Goal: Transaction & Acquisition: Purchase product/service

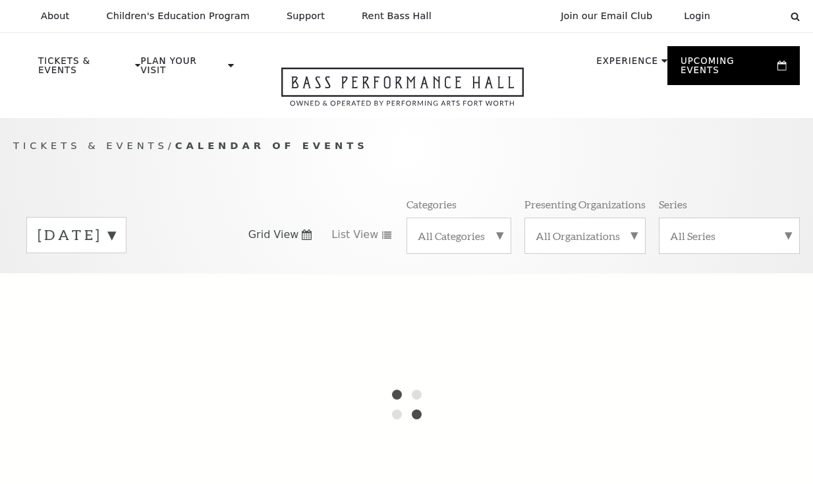
drag, startPoint x: 0, startPoint y: 0, endPoint x: 268, endPoint y: 189, distance: 328.3
click at [268, 189] on div "Tickets & Events / Calendar of Events October 2025 Grid View List View Categori…" at bounding box center [406, 205] width 813 height 134
click at [790, 17] on div "Select: English Español" at bounding box center [761, 16] width 59 height 13
click at [797, 17] on icon at bounding box center [796, 17] width 12 height 12
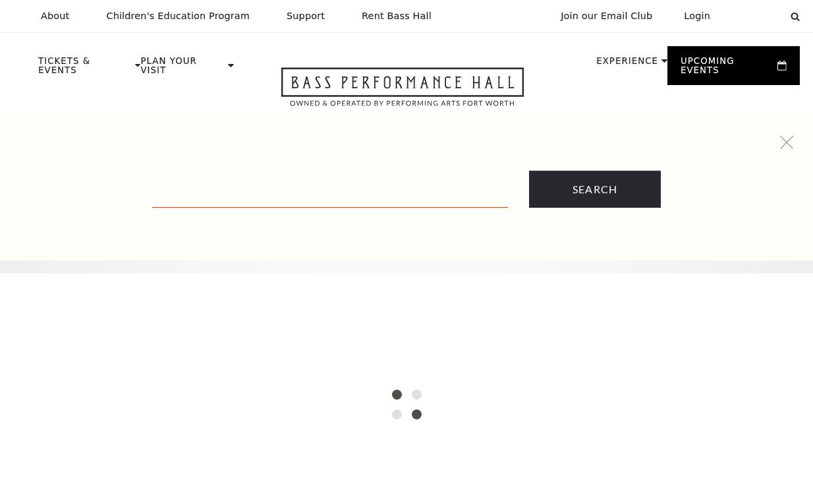
click at [245, 192] on input "text" at bounding box center [330, 194] width 356 height 27
paste input "Juliet"
type input "Juliet"
click at [529, 171] on input "Search" at bounding box center [595, 189] width 132 height 37
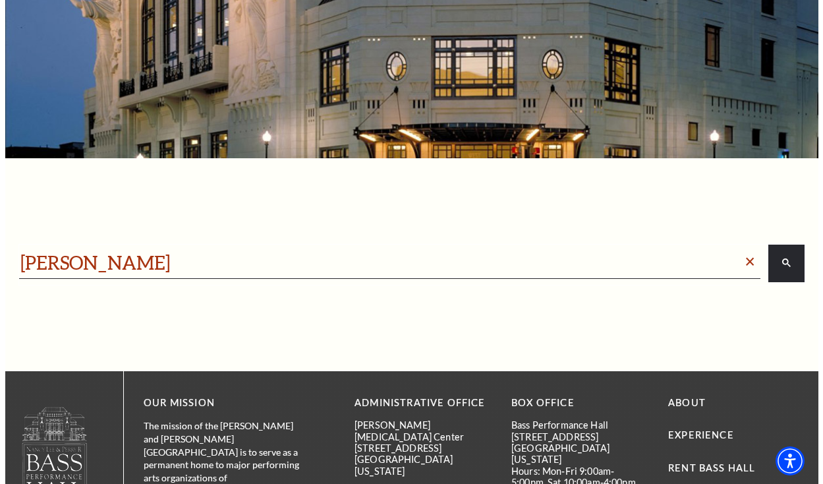
scroll to position [132, 0]
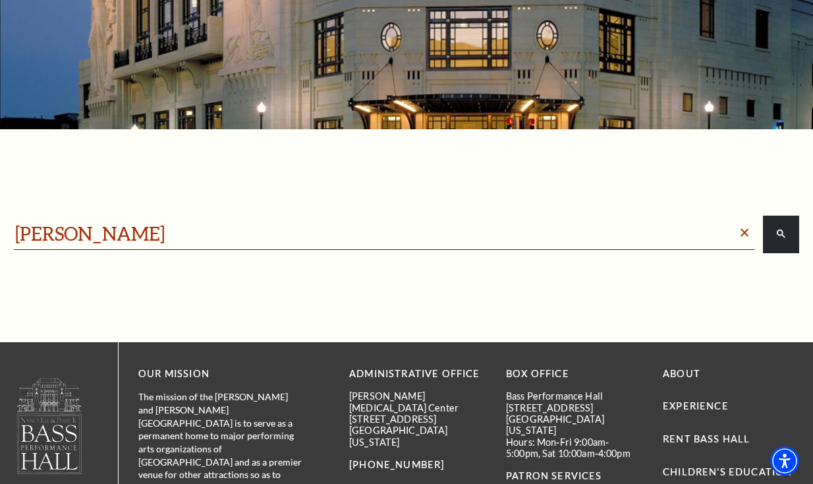
click at [543, 231] on input "Juliet" at bounding box center [375, 234] width 720 height 26
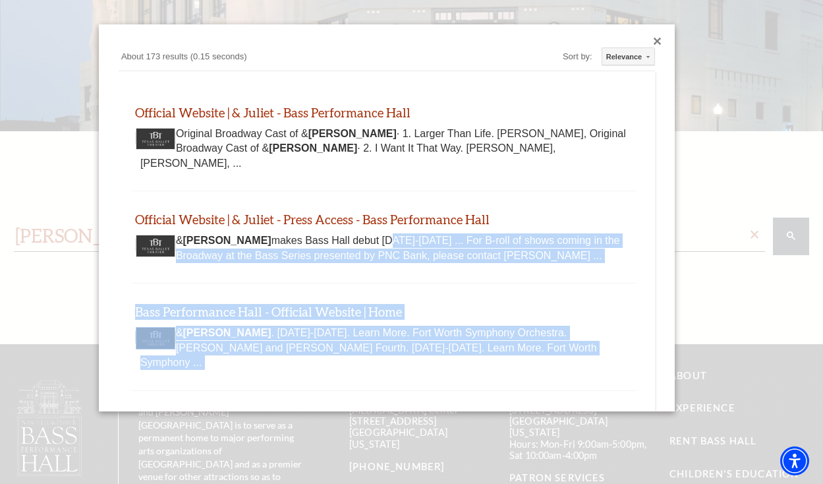
drag, startPoint x: 332, startPoint y: 232, endPoint x: -44, endPoint y: 229, distance: 376.4
click at [0, 229] on html "Skip to main content Enable accessibility for low vision Open the accessibility…" at bounding box center [411, 110] width 823 height 484
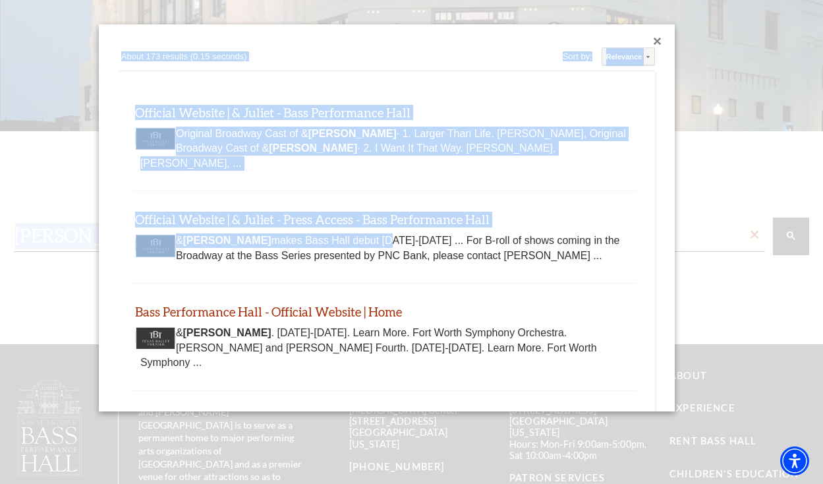
click at [415, 53] on div "About 173 results (0.15 seconds)" at bounding box center [276, 58] width 314 height 18
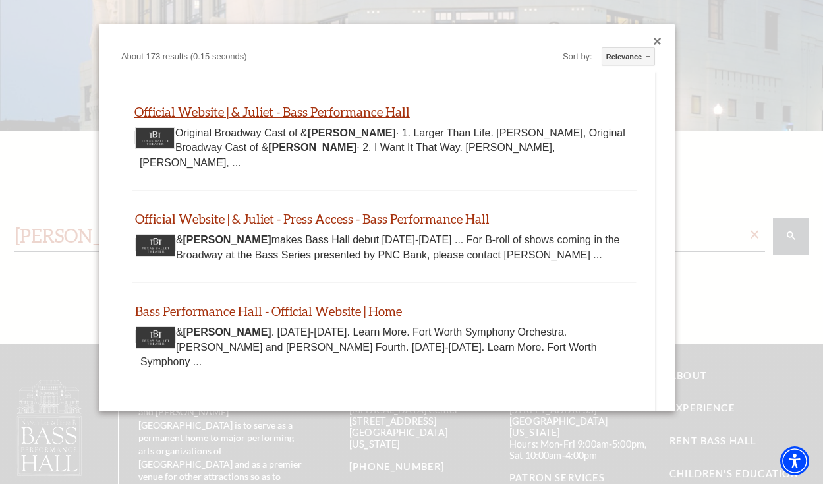
click at [297, 106] on link "Official Website | & Juliet - Bass Performance Hall" at bounding box center [272, 111] width 276 height 15
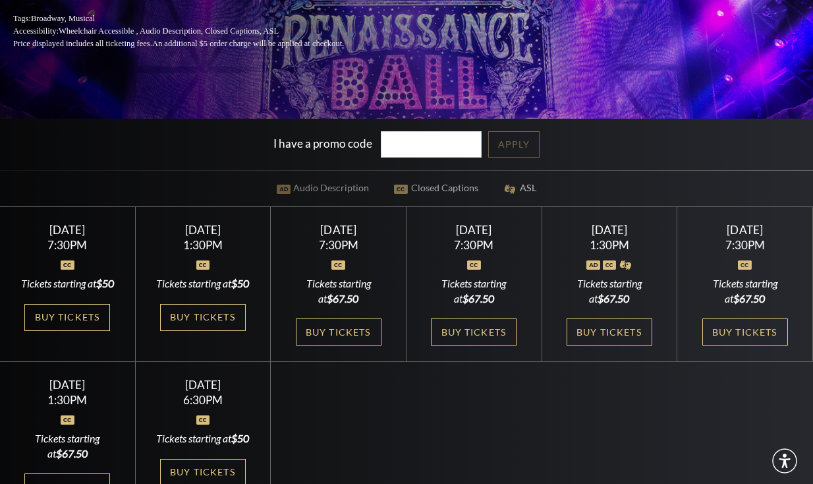
scroll to position [264, 0]
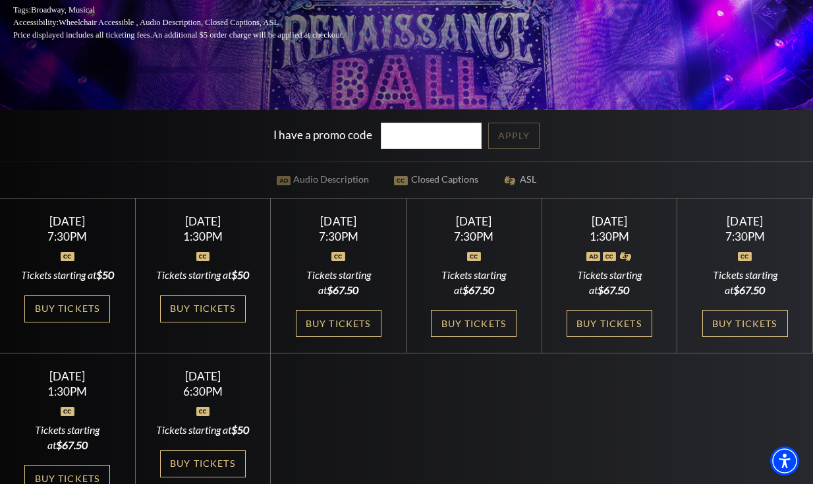
click at [635, 187] on div "Performing Arts Fort Worth Presents & Juliet Part of the Broadway at the Bass S…" at bounding box center [406, 115] width 813 height 786
click at [625, 328] on link "Buy Tickets" at bounding box center [610, 323] width 86 height 27
click at [730, 337] on link "Buy Tickets" at bounding box center [746, 323] width 86 height 27
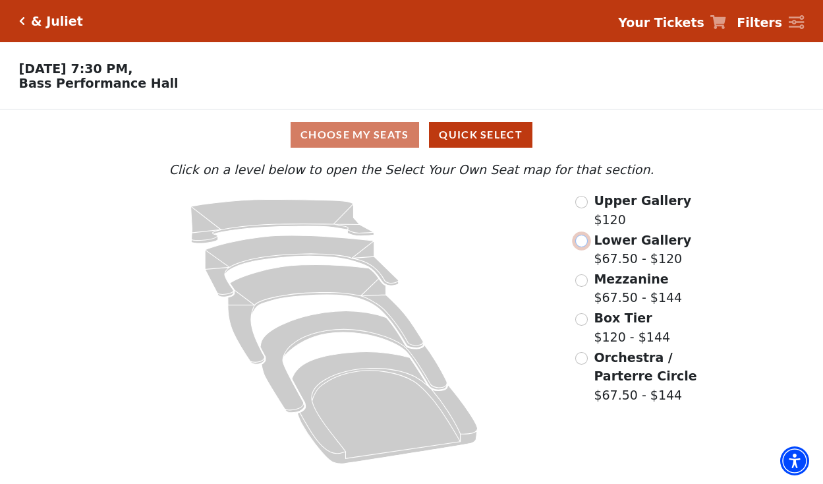
click at [584, 246] on input "Lower Gallery$67.50 - $120\a" at bounding box center [581, 241] width 13 height 13
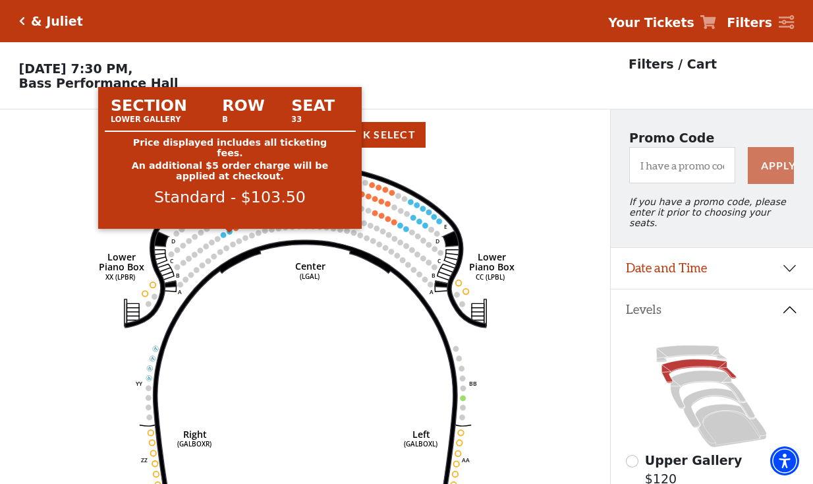
click at [231, 235] on circle at bounding box center [230, 232] width 6 height 6
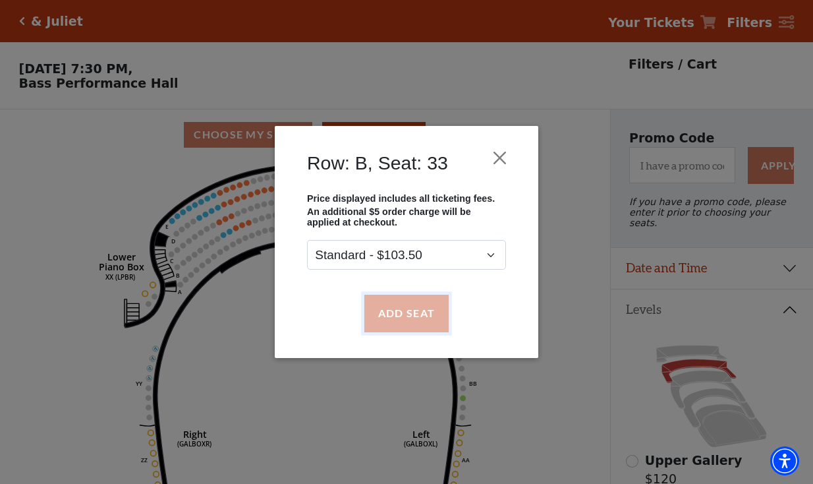
click at [394, 312] on button "Add Seat" at bounding box center [407, 313] width 84 height 37
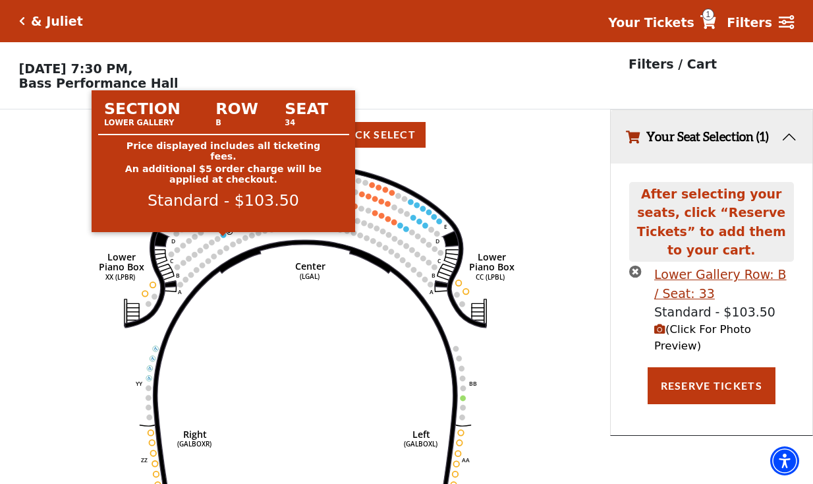
click at [223, 238] on circle at bounding box center [224, 235] width 6 height 6
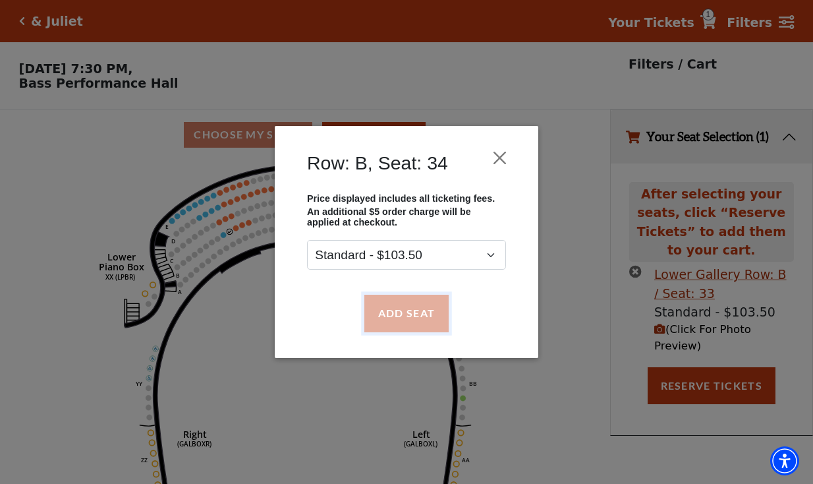
click at [396, 315] on button "Add Seat" at bounding box center [407, 313] width 84 height 37
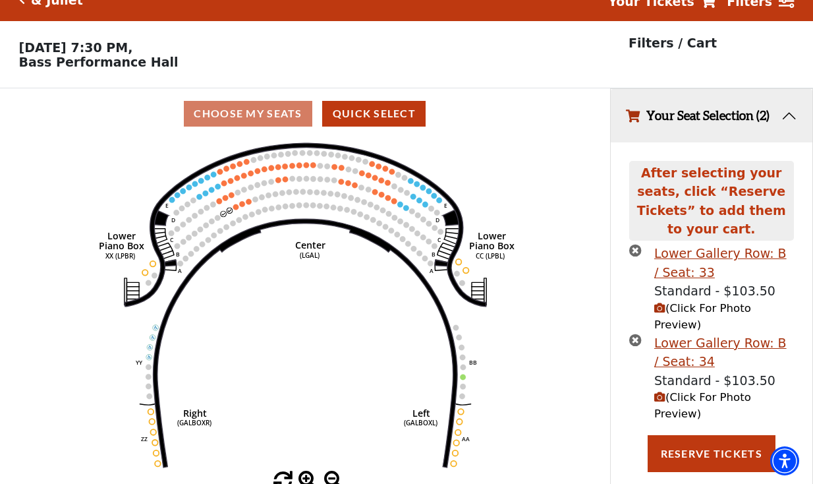
scroll to position [32, 0]
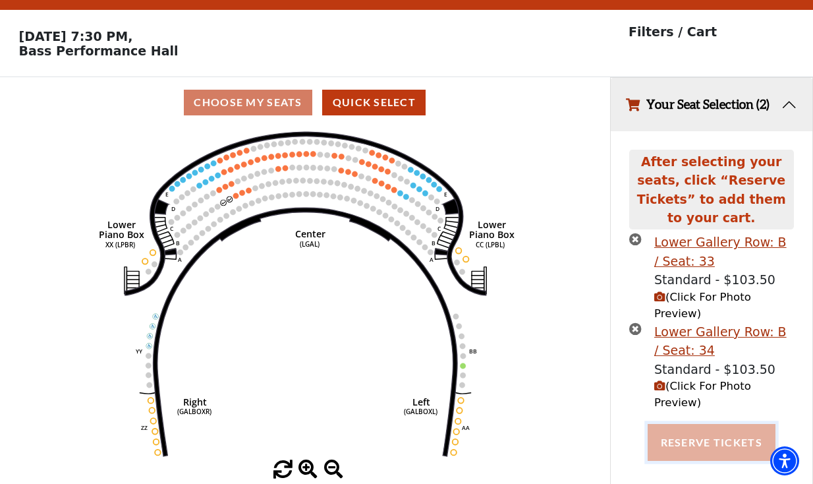
click at [734, 424] on button "Reserve Tickets" at bounding box center [712, 442] width 128 height 37
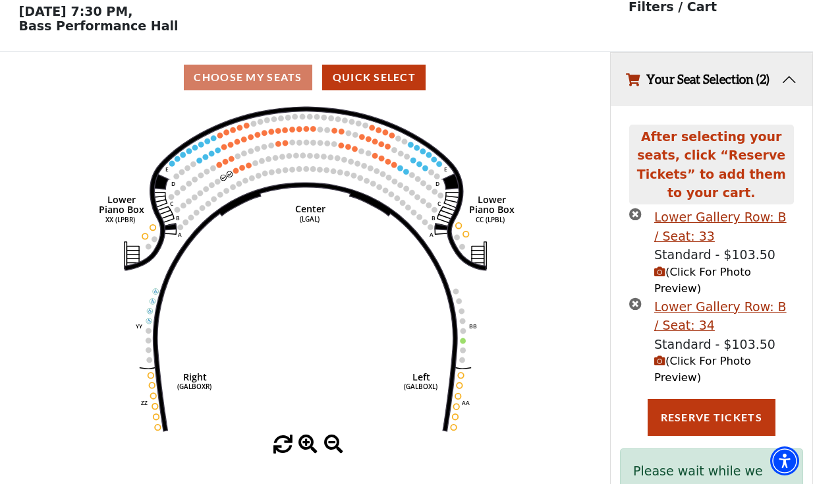
scroll to position [71, 0]
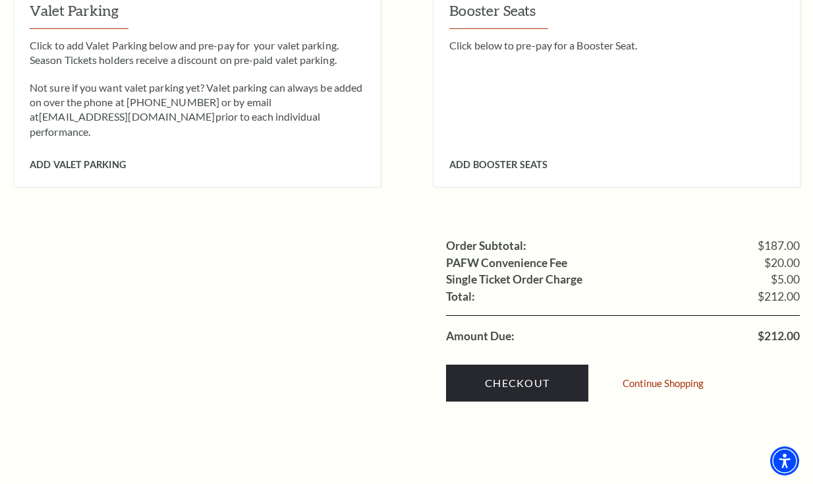
scroll to position [1187, 0]
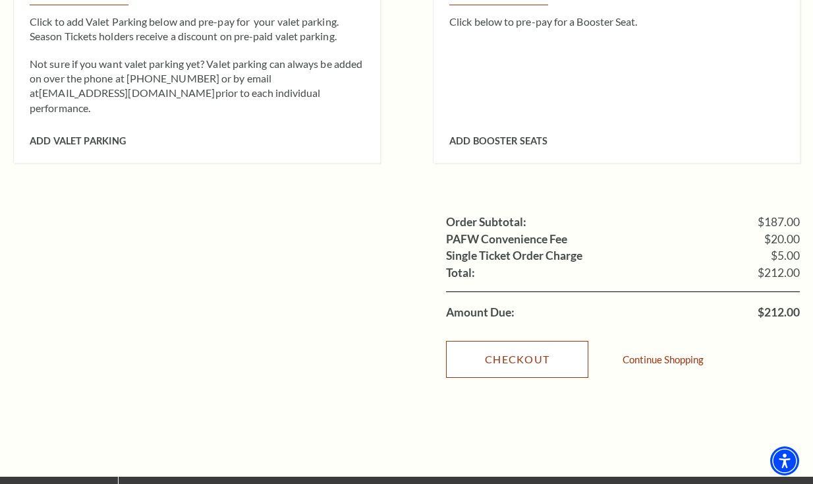
click at [517, 341] on link "Checkout" at bounding box center [517, 359] width 142 height 37
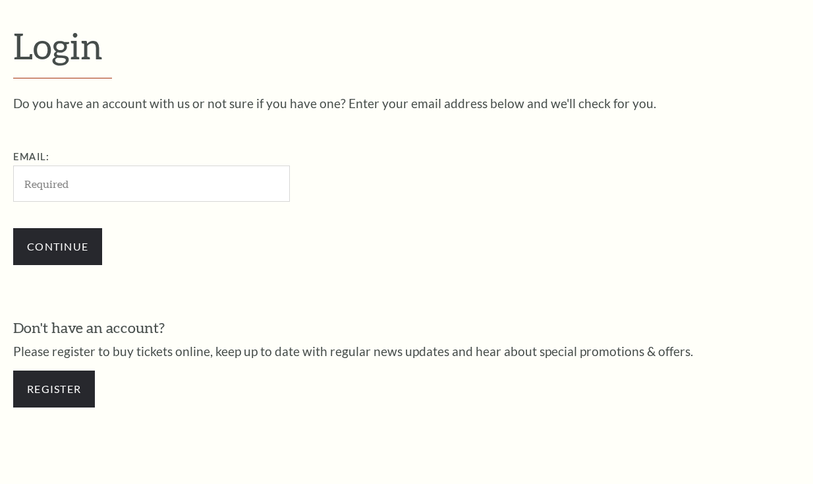
scroll to position [347, 0]
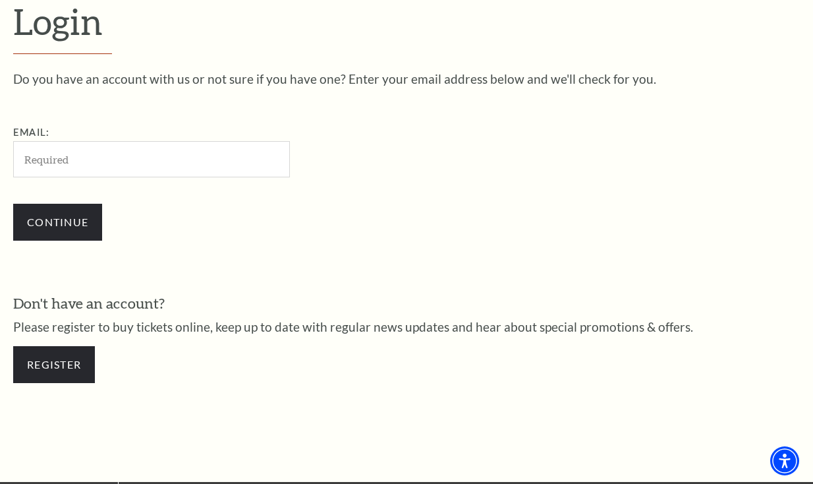
drag, startPoint x: 276, startPoint y: 193, endPoint x: 243, endPoint y: 212, distance: 37.5
click at [274, 193] on div "Continue" at bounding box center [217, 222] width 409 height 63
click at [70, 365] on link "Register" at bounding box center [54, 364] width 82 height 37
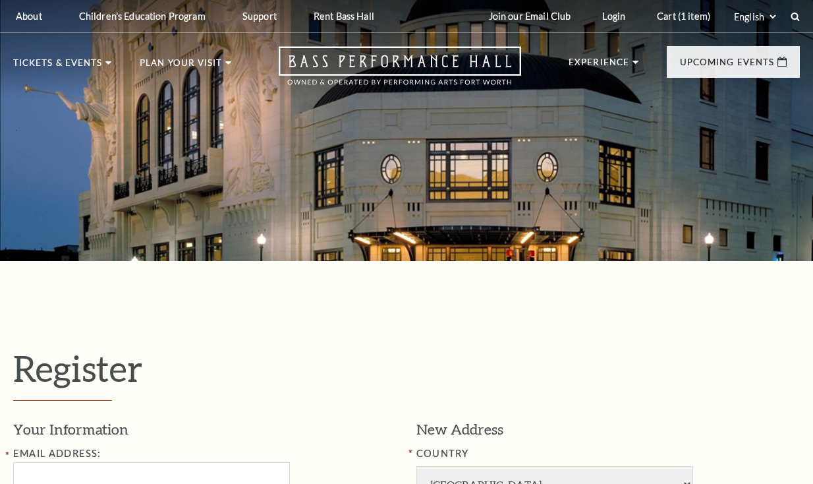
select select "1"
select select "TX"
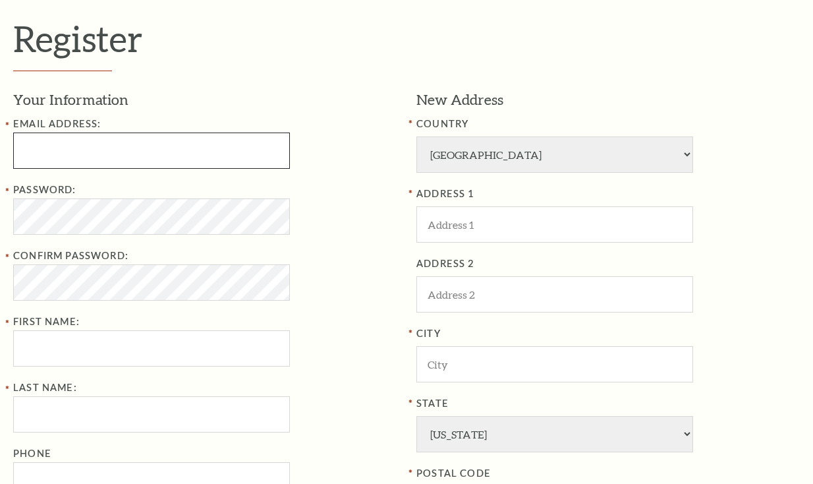
click at [75, 148] on input "text" at bounding box center [151, 150] width 277 height 36
paste input "JamesKey_lee20@hotmail.com"
type input "JamesKey_lee20@hotmail.com"
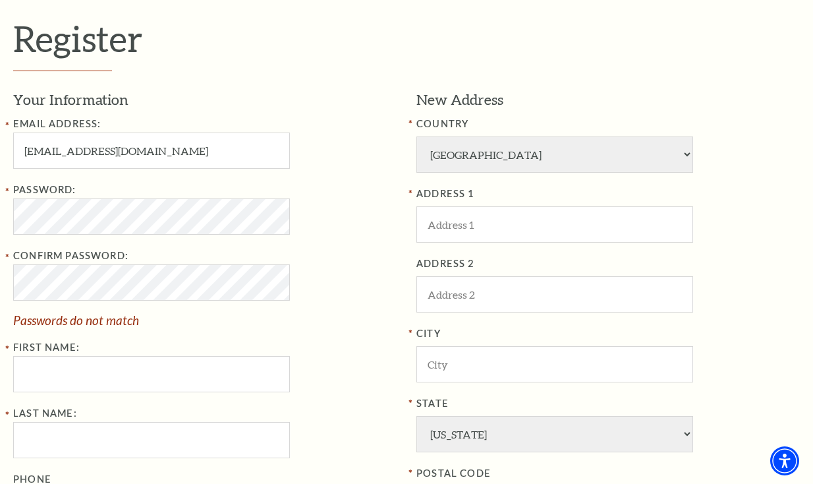
click at [328, 259] on div "Confirm Password: Passwords do not match" at bounding box center [205, 287] width 384 height 78
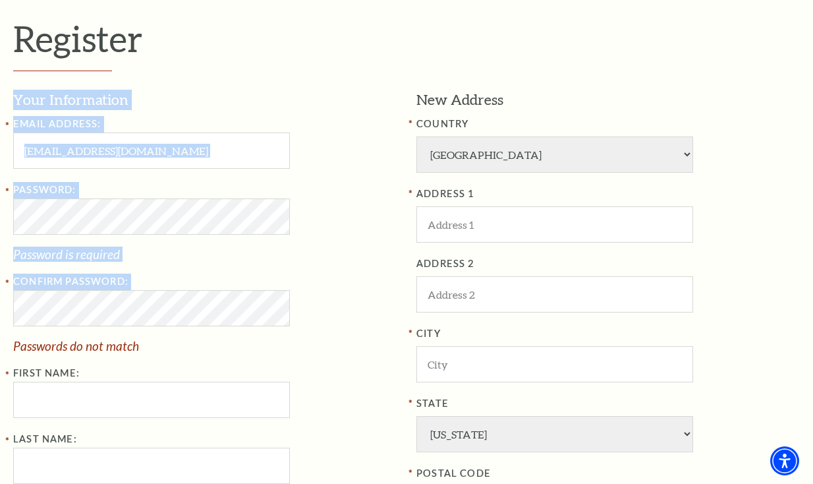
drag, startPoint x: -26, startPoint y: 318, endPoint x: -61, endPoint y: 318, distance: 35.6
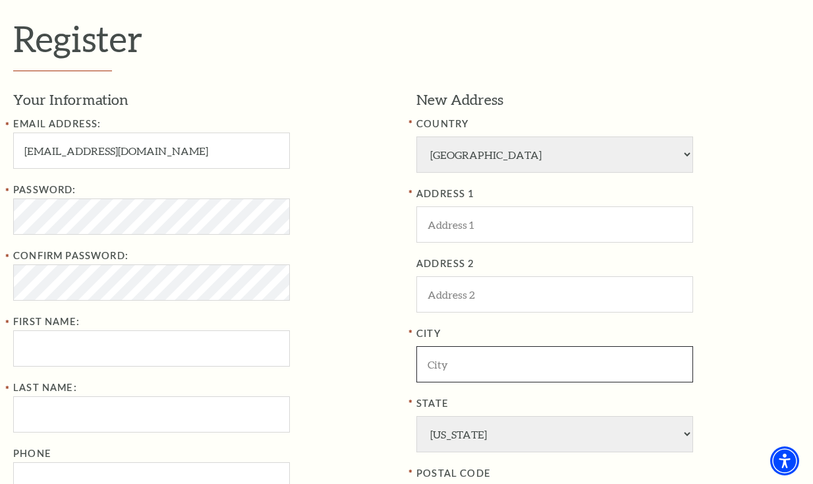
click at [672, 349] on input "City" at bounding box center [555, 364] width 277 height 36
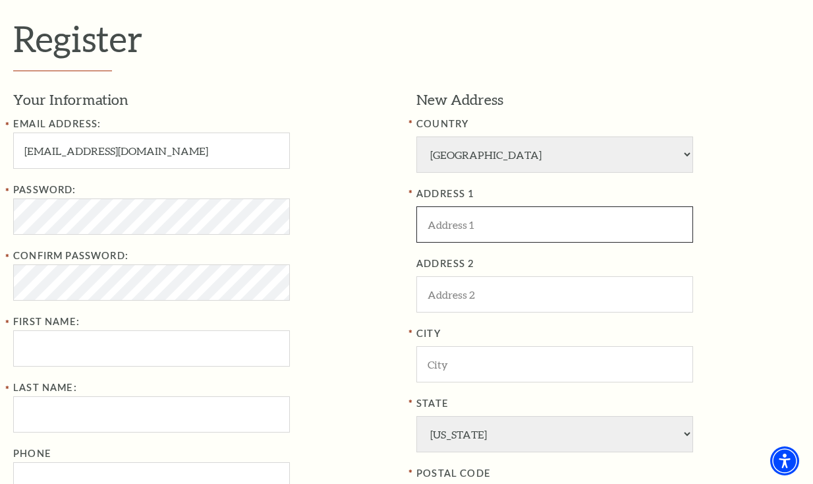
click at [534, 233] on input "ADDRESS 1" at bounding box center [555, 224] width 277 height 36
paste input "[STREET_ADDRESS][PERSON_NAME]"
type input "[STREET_ADDRESS][PERSON_NAME]"
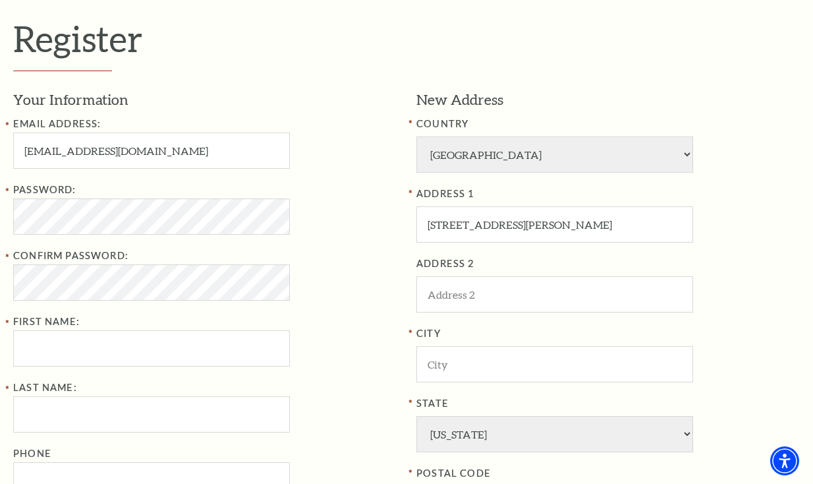
drag, startPoint x: 487, startPoint y: 324, endPoint x: 492, endPoint y: 361, distance: 37.2
click at [487, 336] on div "ADDRESS 1 3309 Gordon Ave ADDRESS 2 City State Alabama Alaska American Embassy …" at bounding box center [609, 354] width 384 height 336
click at [492, 361] on input "City" at bounding box center [555, 364] width 277 height 36
paste input "[GEOGRAPHIC_DATA]"
drag, startPoint x: 679, startPoint y: 347, endPoint x: 688, endPoint y: 347, distance: 8.6
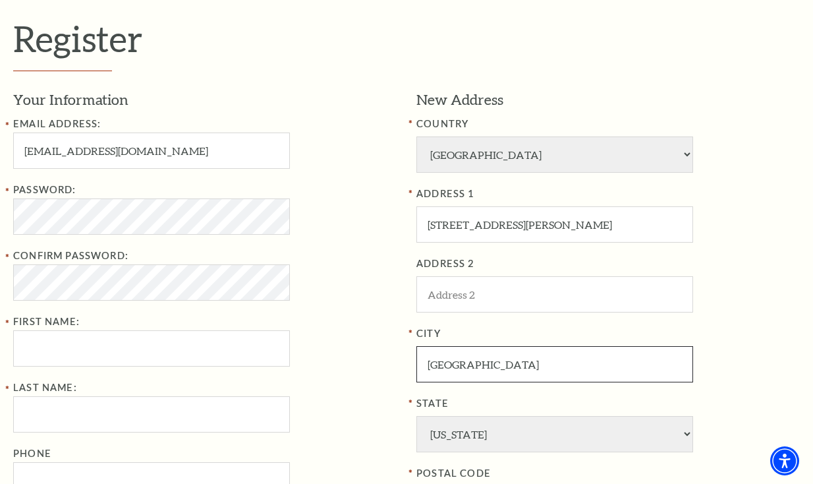
click at [680, 347] on input "[GEOGRAPHIC_DATA]" at bounding box center [555, 364] width 277 height 36
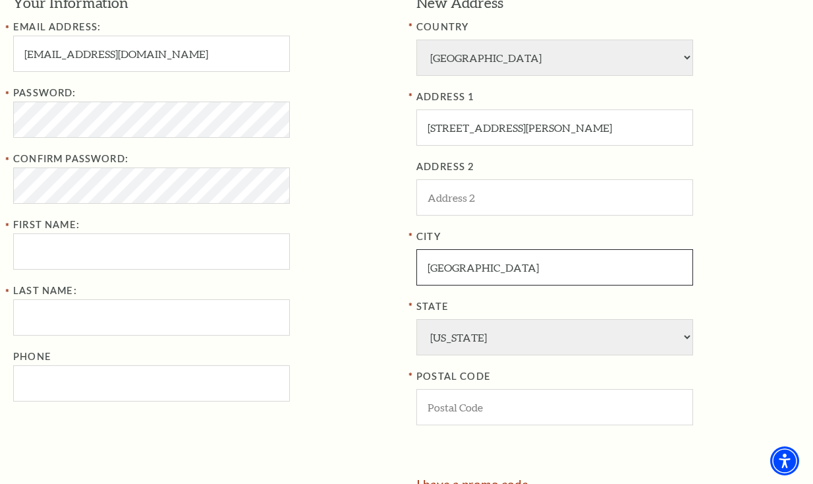
scroll to position [527, 0]
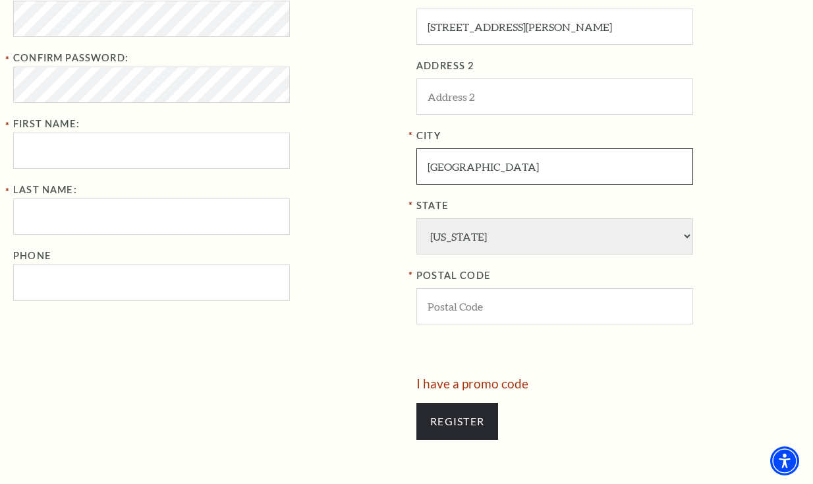
type input "[GEOGRAPHIC_DATA]"
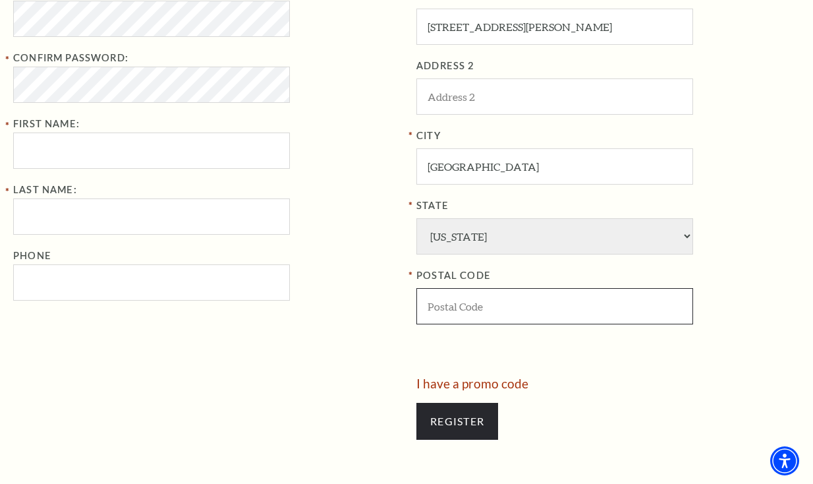
click at [536, 305] on input "POSTAL CODE" at bounding box center [555, 306] width 277 height 36
type input "76110"
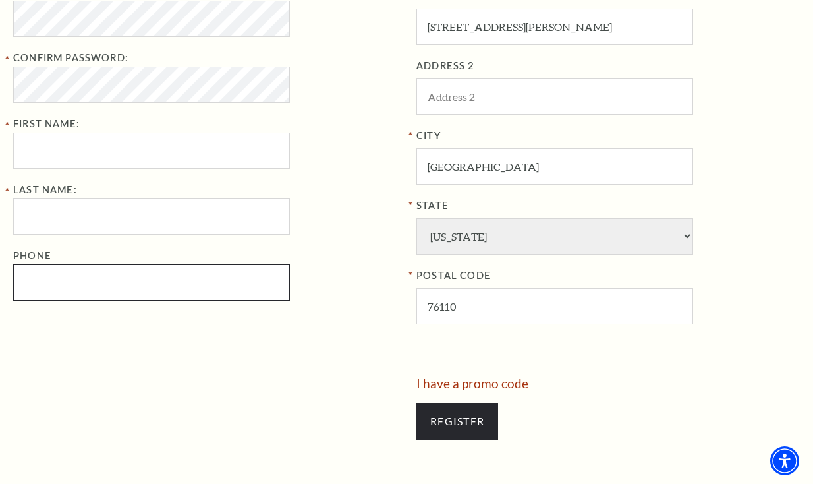
click at [121, 274] on input "Phone" at bounding box center [151, 282] width 277 height 36
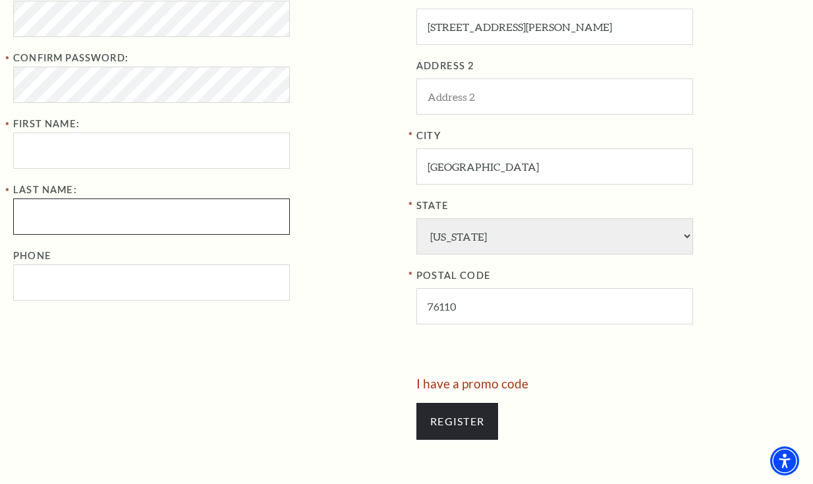
click at [121, 229] on input "Last Name:" at bounding box center [151, 216] width 277 height 36
paste input "[PERSON_NAME]"
type input "[PERSON_NAME]"
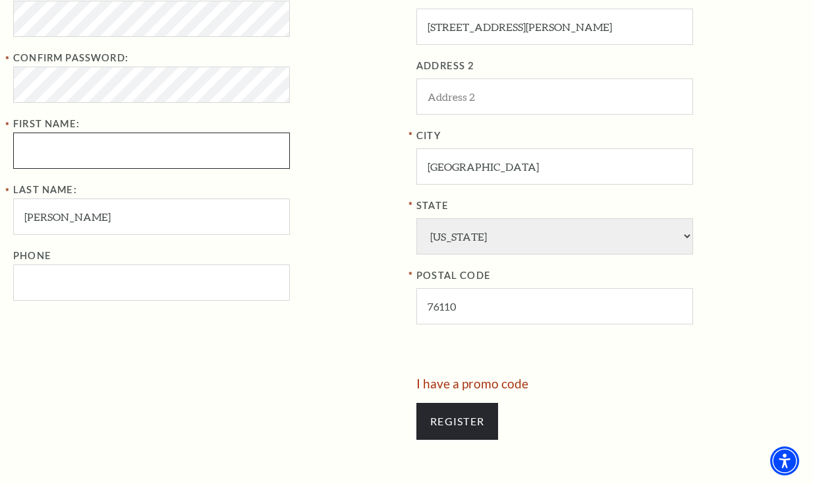
click at [142, 143] on input "First Name:" at bounding box center [151, 150] width 277 height 36
click at [162, 148] on input "First Name:" at bounding box center [151, 150] width 277 height 36
paste input "[PERSON_NAME]"
click at [179, 150] on input "[PERSON_NAME]" at bounding box center [151, 150] width 277 height 36
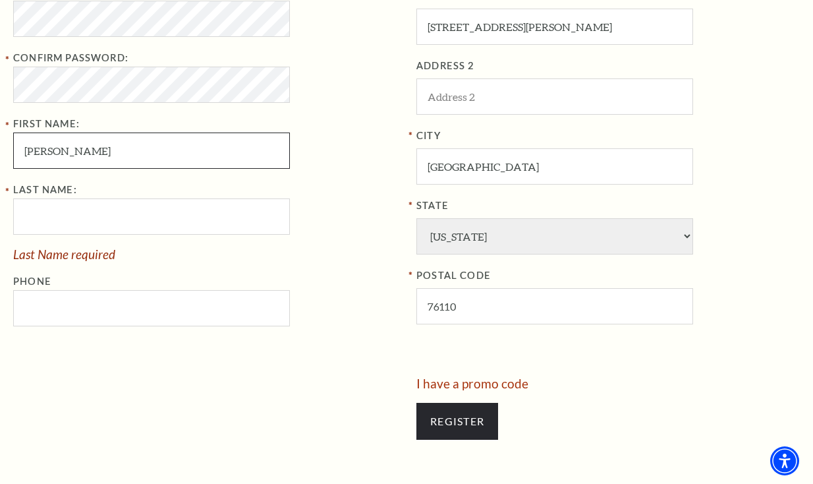
type input "James"
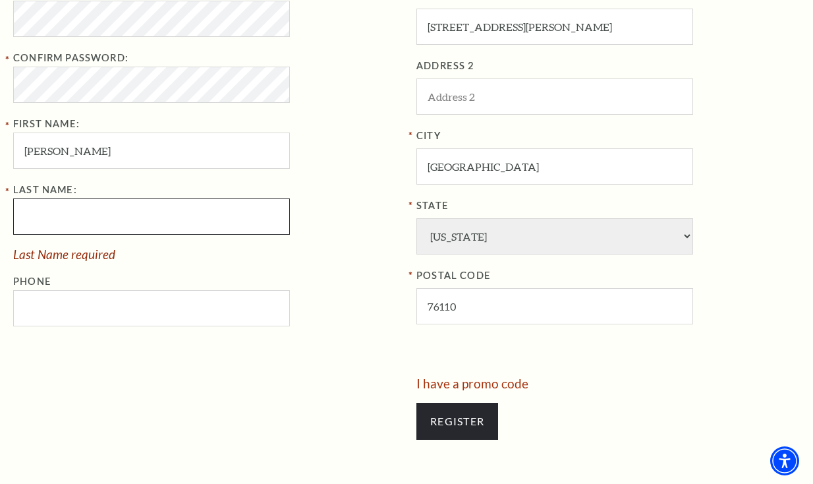
drag, startPoint x: 129, startPoint y: 212, endPoint x: 148, endPoint y: 150, distance: 64.2
click at [128, 211] on input "Last Name:" at bounding box center [151, 216] width 277 height 36
paste input "Kelley"
type input "Kelley"
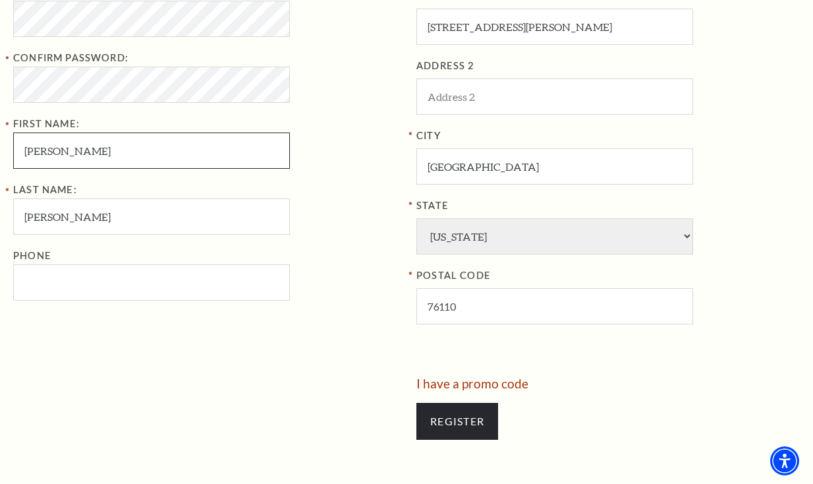
click at [149, 147] on input "James" at bounding box center [151, 150] width 277 height 36
type input "James"
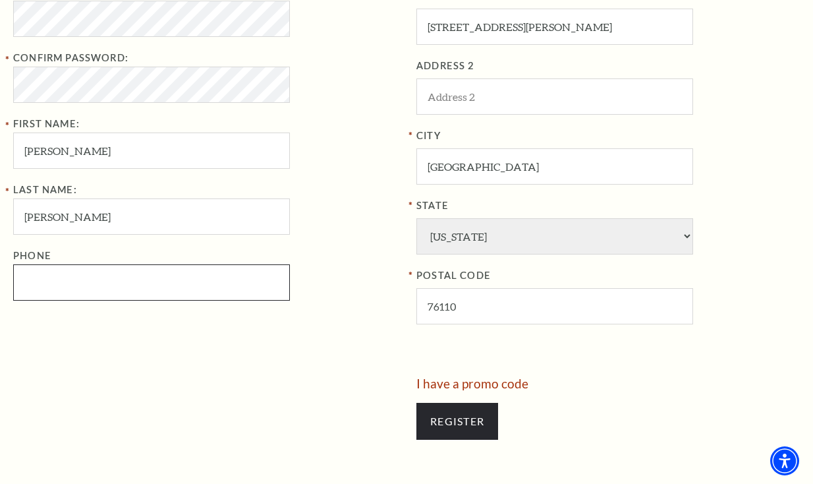
click at [135, 279] on input "Phone" at bounding box center [151, 282] width 277 height 36
paste input "8179235471"
type input "817-923-5471"
click at [354, 263] on div "Phone 817-923-5471" at bounding box center [205, 274] width 384 height 53
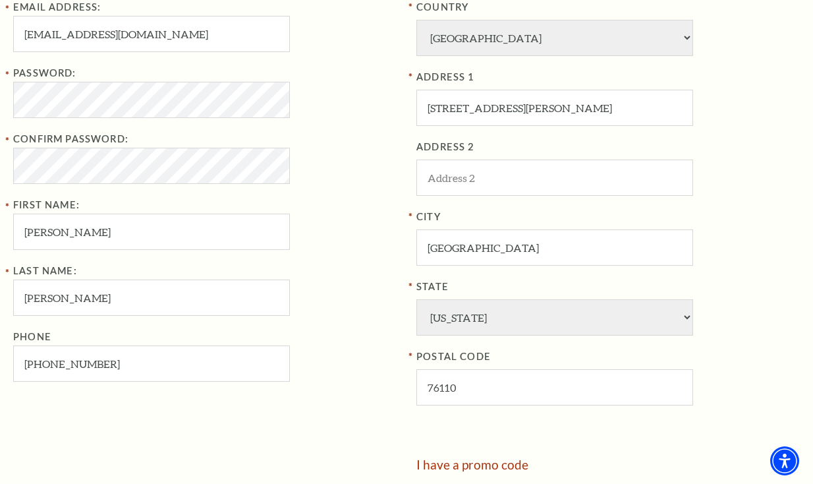
scroll to position [593, 0]
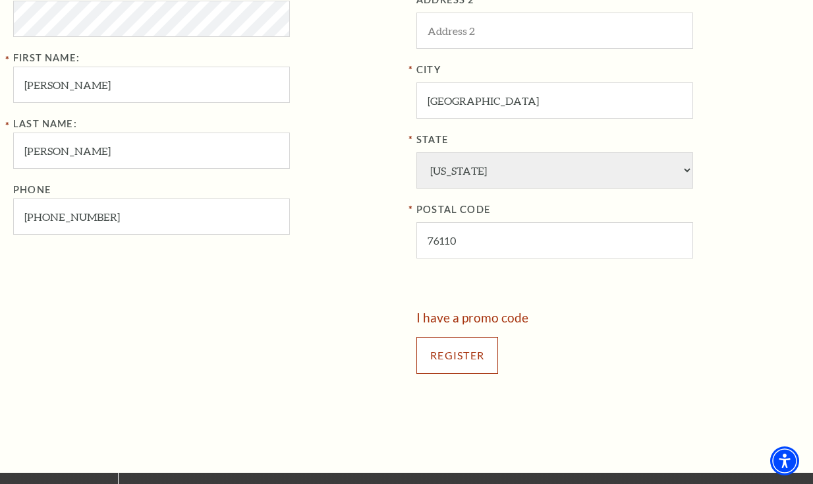
click at [478, 370] on input "Register" at bounding box center [458, 355] width 82 height 37
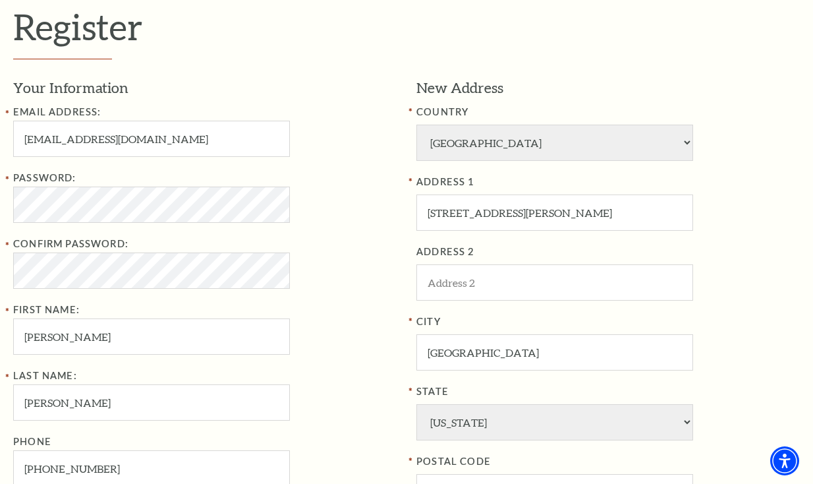
scroll to position [330, 0]
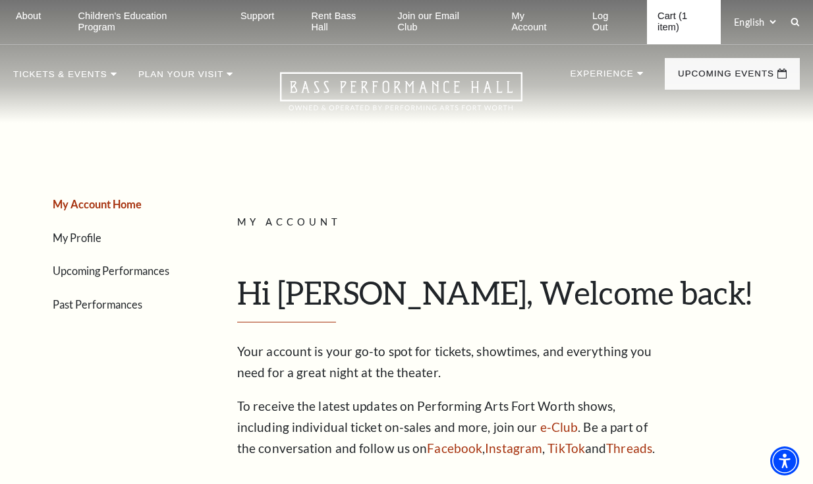
click at [672, 11] on link "Cart (1 item)" at bounding box center [684, 22] width 74 height 44
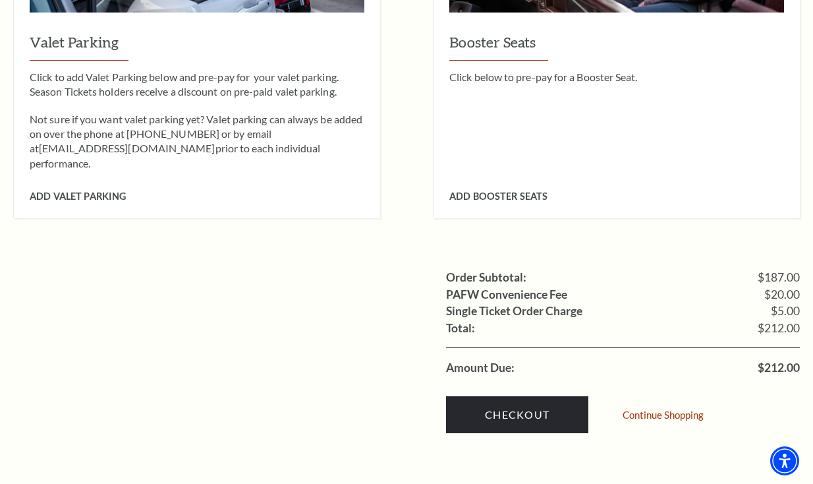
scroll to position [1252, 0]
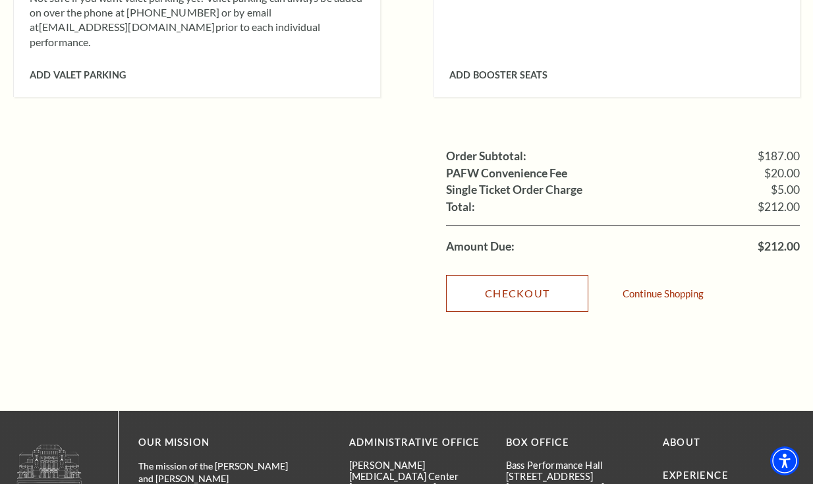
click at [490, 275] on link "Checkout" at bounding box center [517, 293] width 142 height 37
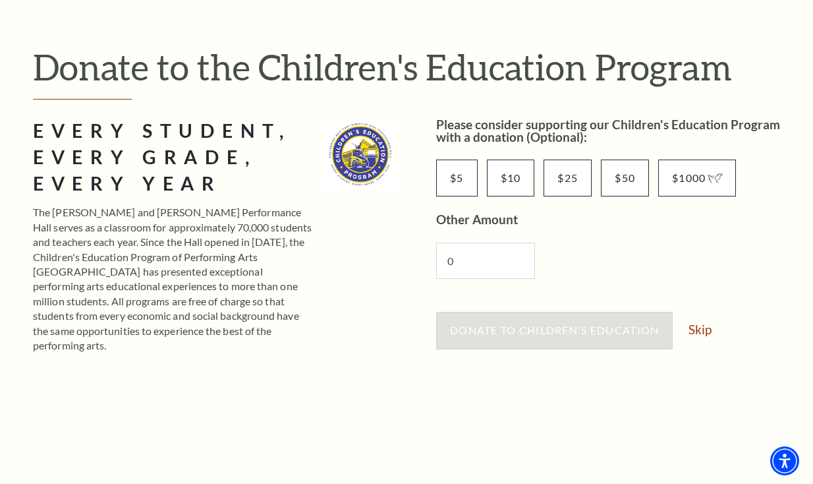
scroll to position [330, 0]
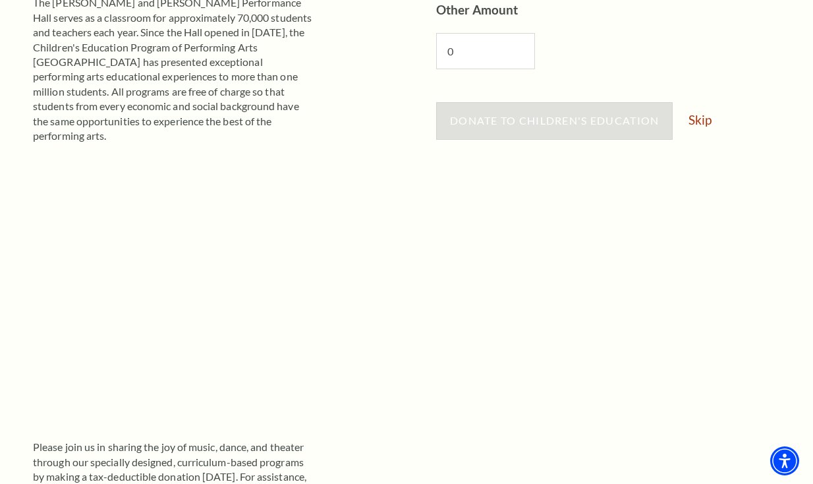
click at [715, 118] on div "Donate to Children's Education Skip" at bounding box center [618, 127] width 364 height 50
click at [708, 121] on link "Skip" at bounding box center [700, 119] width 23 height 13
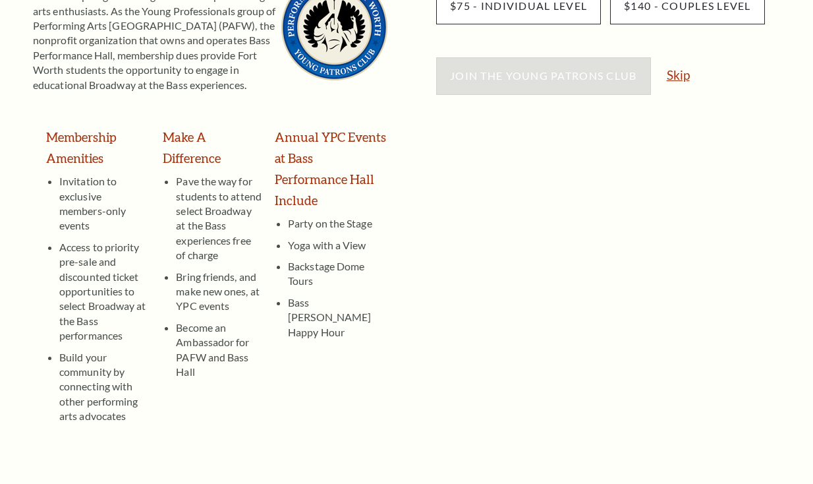
click at [683, 78] on link "Skip" at bounding box center [678, 75] width 23 height 13
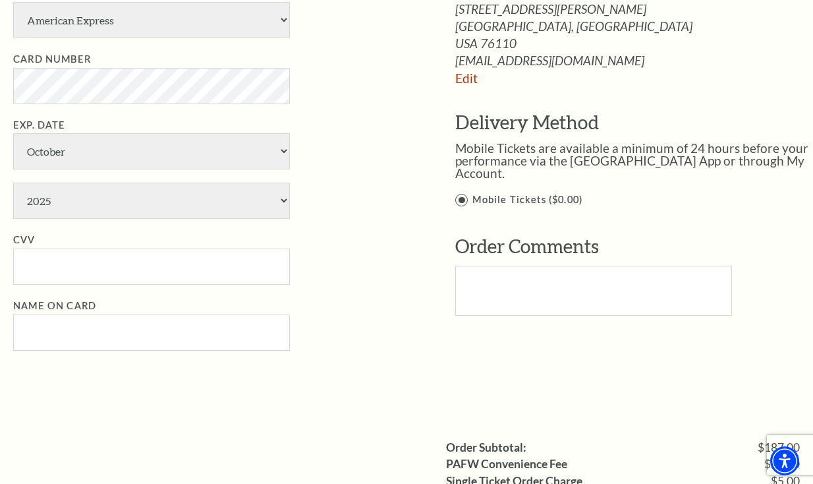
scroll to position [659, 0]
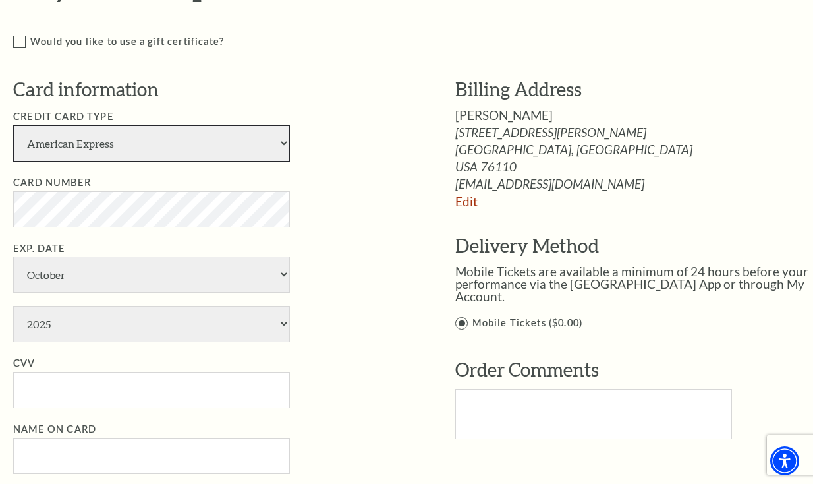
click at [117, 147] on select "American Express Visa Master Card Discover" at bounding box center [151, 143] width 277 height 36
select select "24"
click at [13, 125] on select "American Express Visa Master Card Discover" at bounding box center [151, 143] width 277 height 36
click at [133, 133] on select "American Express Visa Master Card Discover" at bounding box center [151, 143] width 277 height 36
drag, startPoint x: 133, startPoint y: 133, endPoint x: 138, endPoint y: 149, distance: 16.7
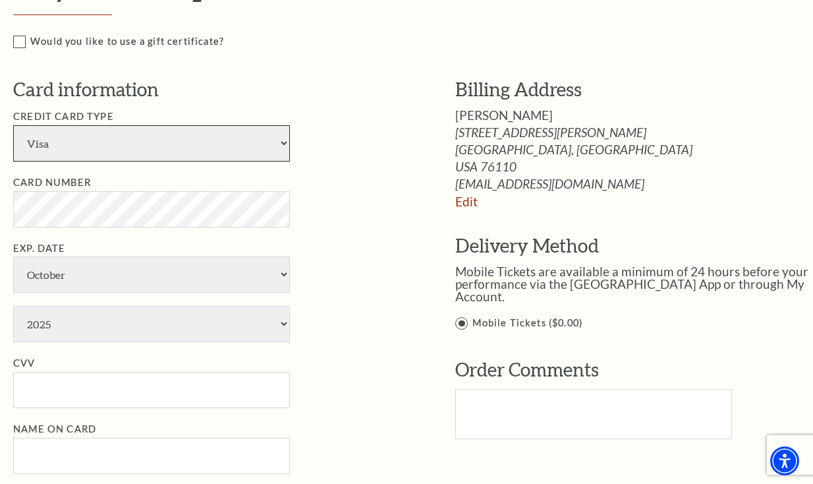
click at [133, 133] on select "American Express Visa Master Card Discover" at bounding box center [151, 143] width 277 height 36
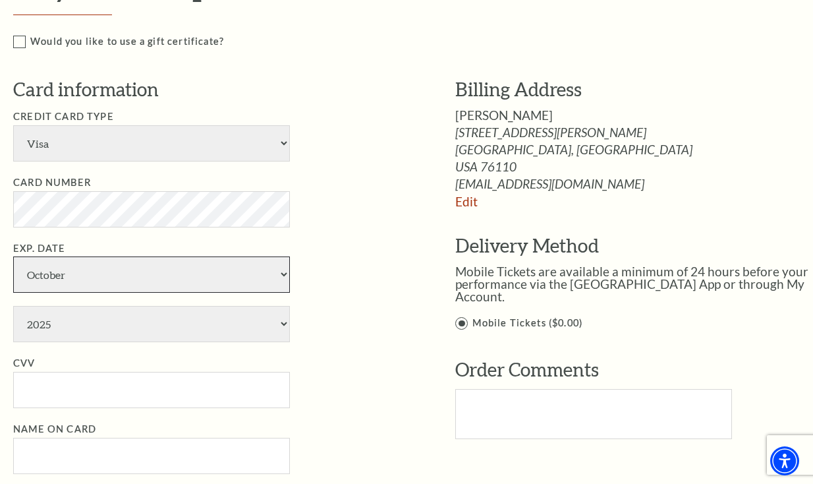
drag, startPoint x: 102, startPoint y: 286, endPoint x: 102, endPoint y: 279, distance: 7.3
click at [100, 285] on select "January February March April May June July August September October November De…" at bounding box center [151, 274] width 277 height 36
click at [13, 256] on select "January February March April May June July August September October November De…" at bounding box center [151, 274] width 277 height 36
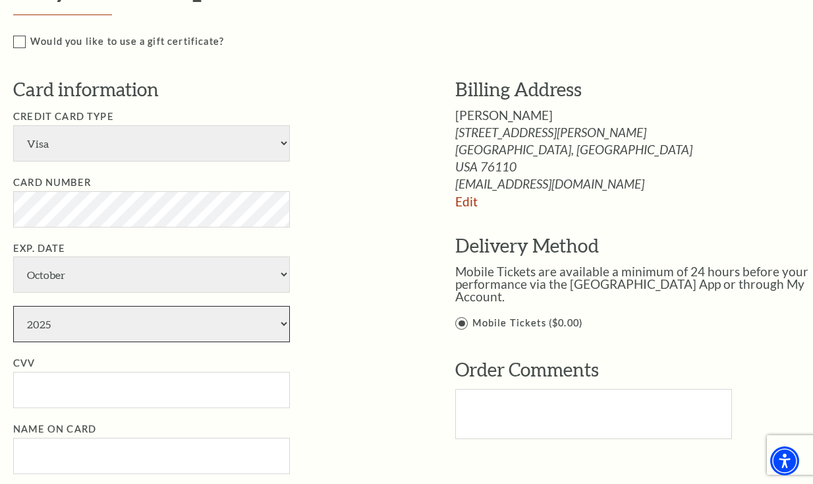
click at [100, 336] on select "2025 2026 2027 2028 2029 2030 2031 2032 2033 2034" at bounding box center [151, 324] width 277 height 36
select select "2028"
click at [13, 306] on select "2025 2026 2027 2028 2029 2030 2031 2032 2033 2034" at bounding box center [151, 324] width 277 height 36
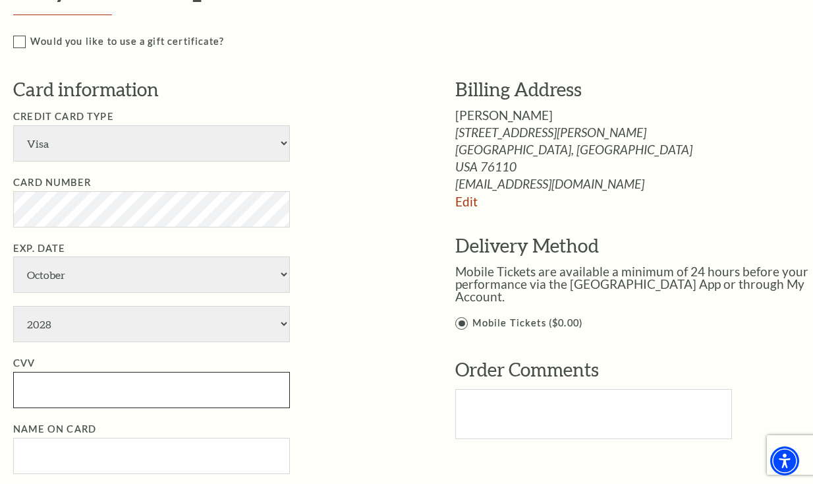
click at [92, 380] on input "CVV" at bounding box center [151, 390] width 277 height 36
type input "496"
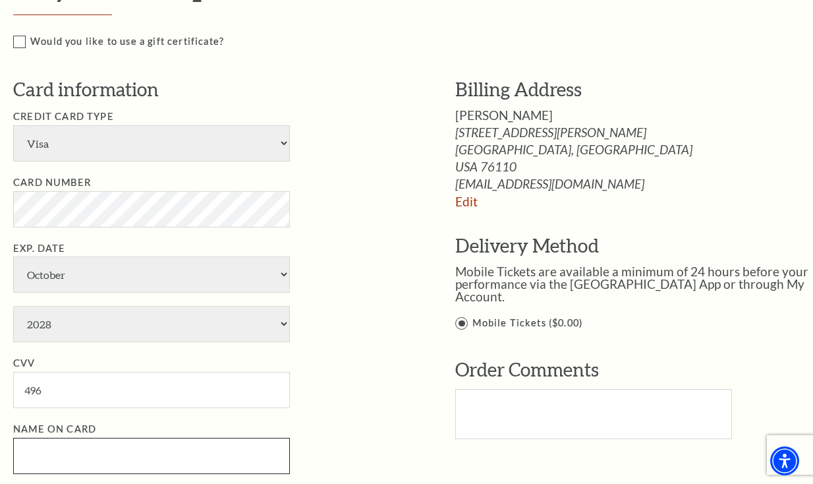
click at [152, 447] on input "Name on Card" at bounding box center [151, 456] width 277 height 36
paste input "[PERSON_NAME]"
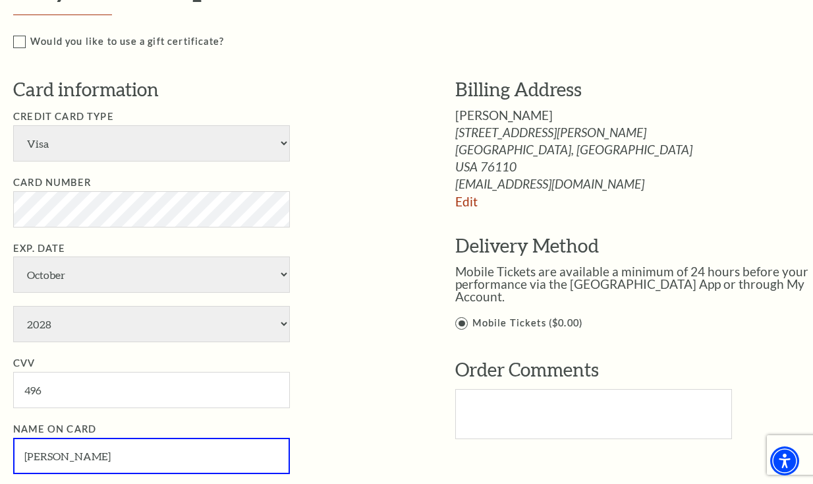
type input "[PERSON_NAME]"
click at [396, 368] on li "CVV 496" at bounding box center [214, 381] width 403 height 53
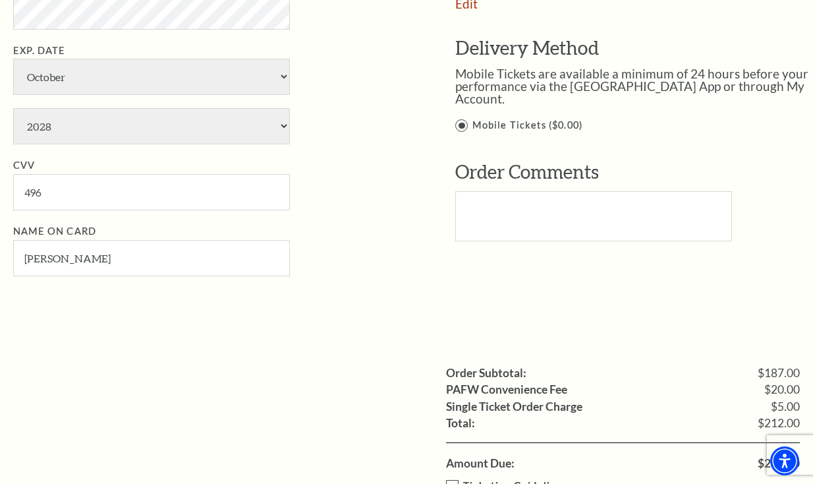
click at [318, 249] on li "Name on Card [PERSON_NAME]" at bounding box center [214, 249] width 403 height 53
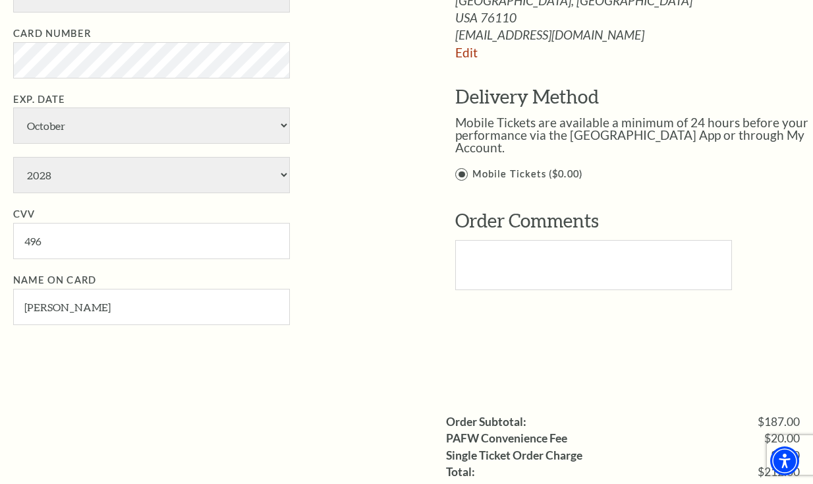
scroll to position [1055, 0]
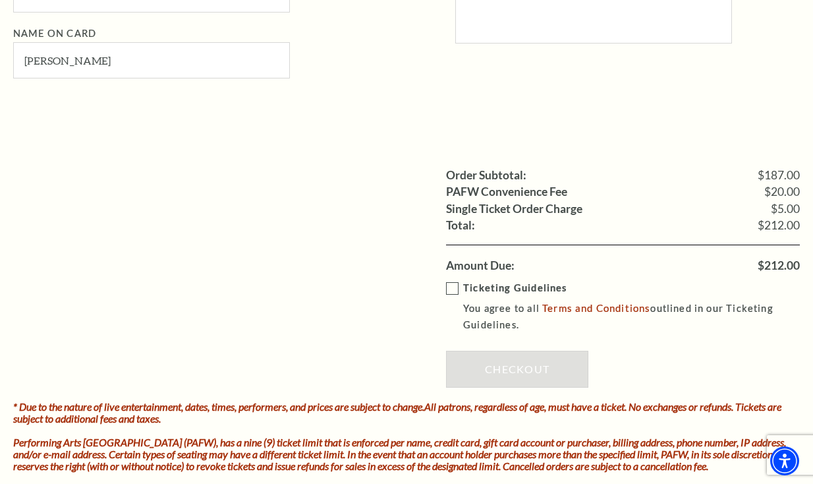
click at [454, 280] on label "Ticketing Guidelines You agree to all Terms and Conditions outlined in our Tick…" at bounding box center [632, 306] width 373 height 53
click at [0, 0] on input "Ticketing Guidelines You agree to all Terms and Conditions outlined in our Tick…" at bounding box center [0, 0] width 0 height 0
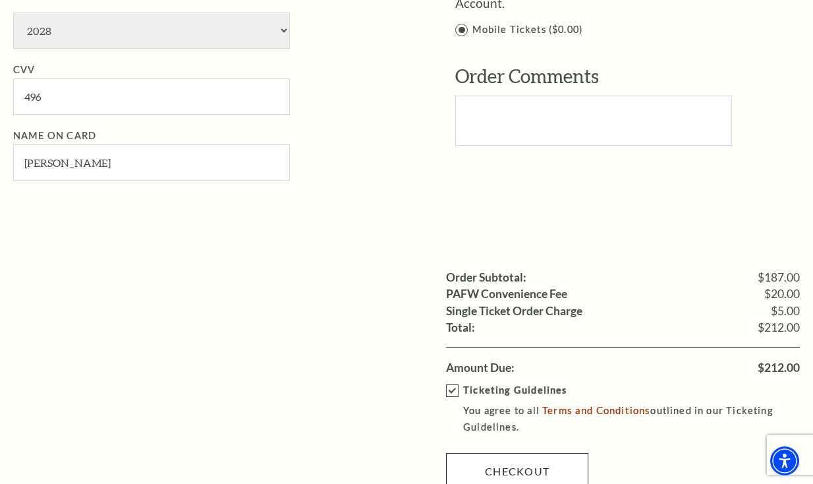
scroll to position [1121, 0]
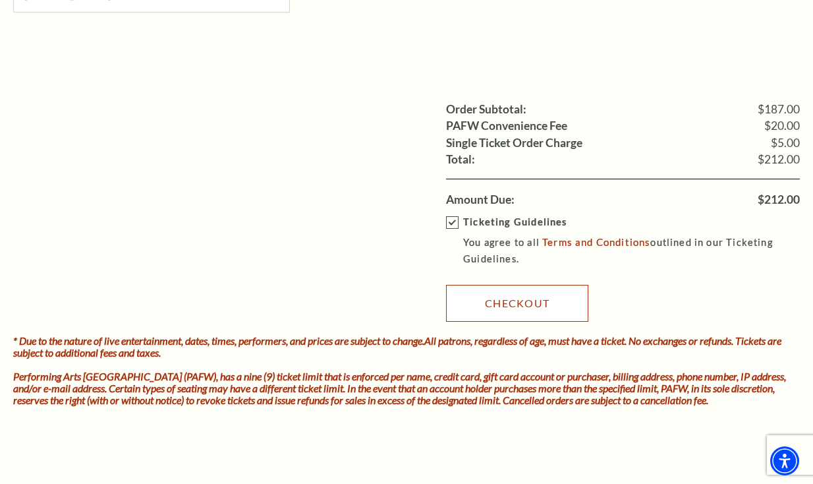
click at [488, 303] on link "Checkout" at bounding box center [517, 303] width 142 height 37
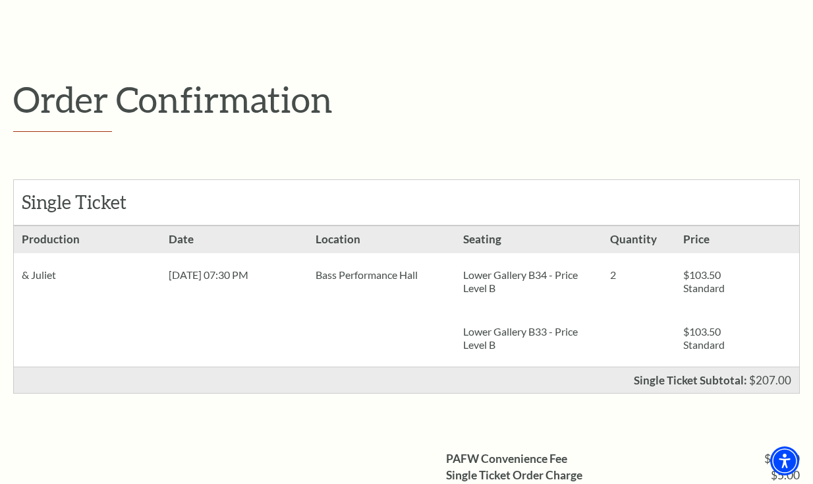
scroll to position [330, 0]
